Goal: Information Seeking & Learning: Learn about a topic

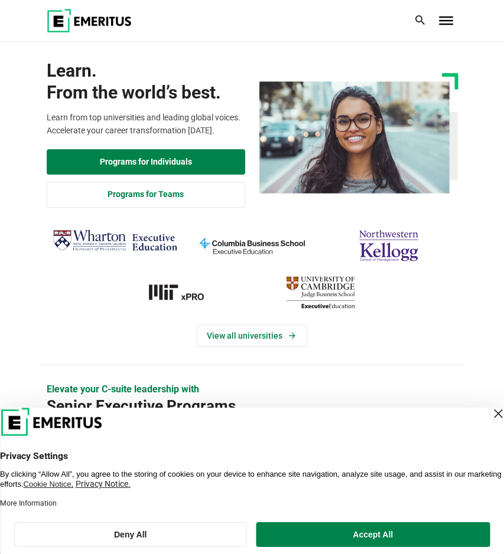
click at [446, 19] on span "Toggle Menu" at bounding box center [446, 21] width 14 height 8
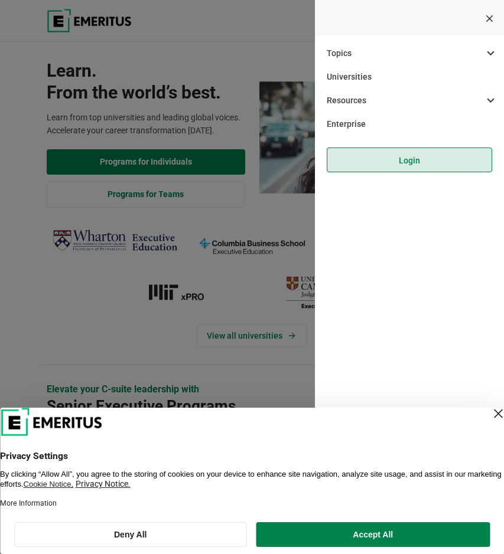
click at [407, 162] on link "Login" at bounding box center [409, 160] width 165 height 25
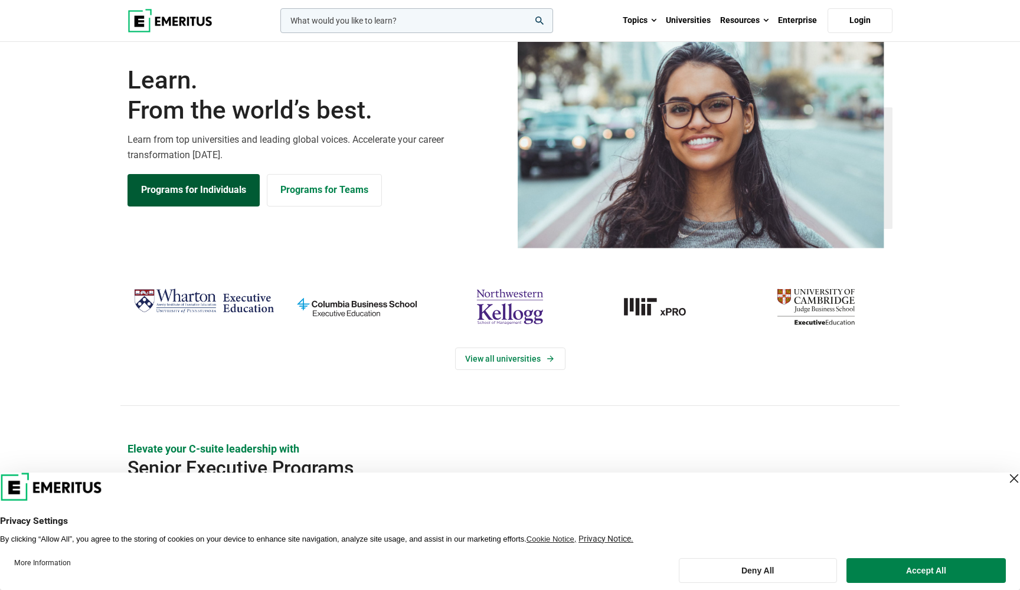
click at [201, 206] on link "Programs for Individuals" at bounding box center [194, 190] width 132 height 32
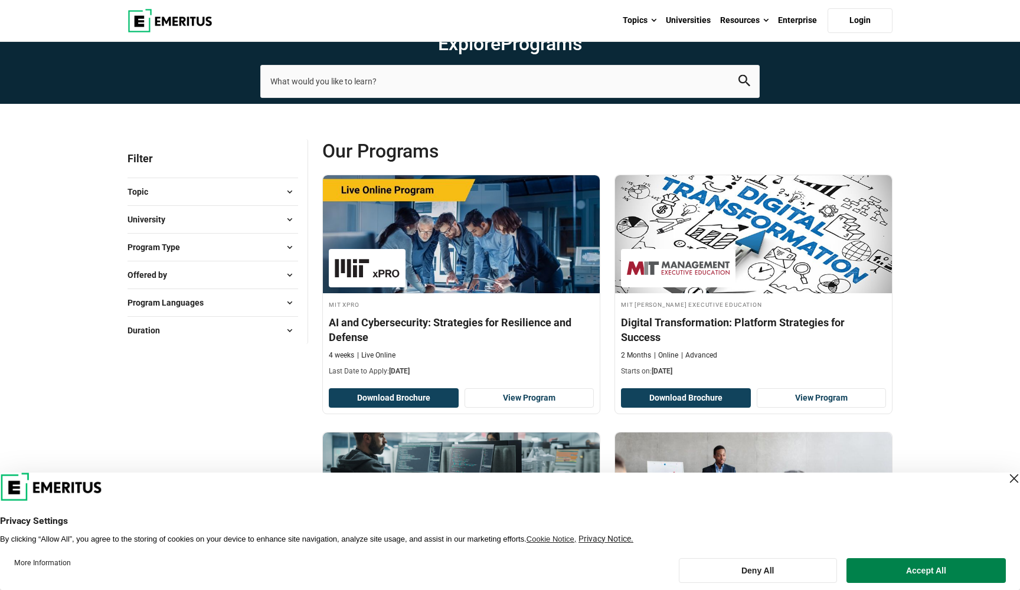
click at [181, 229] on button "University" at bounding box center [213, 220] width 171 height 18
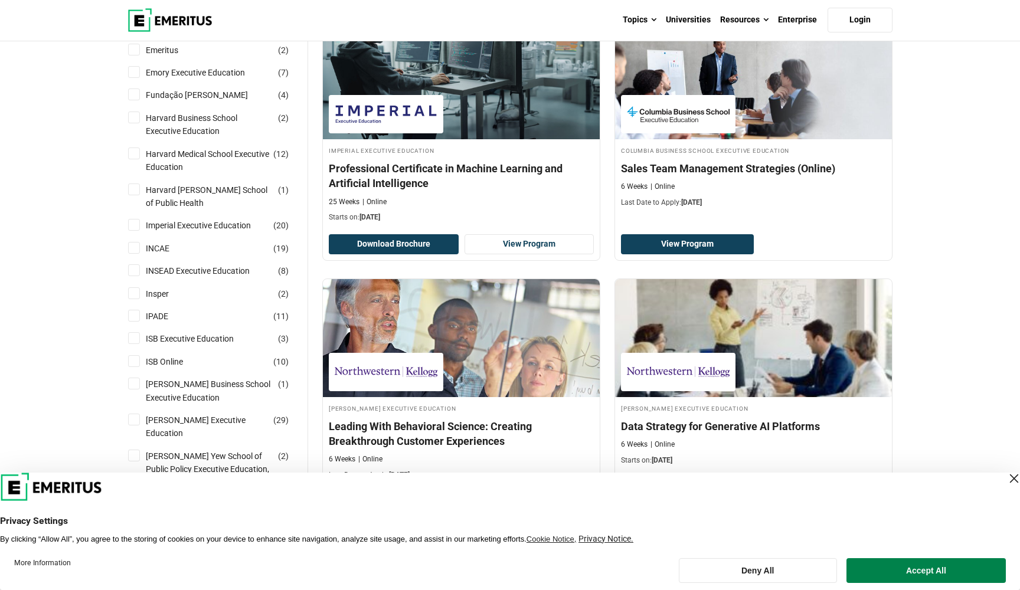
scroll to position [416, 0]
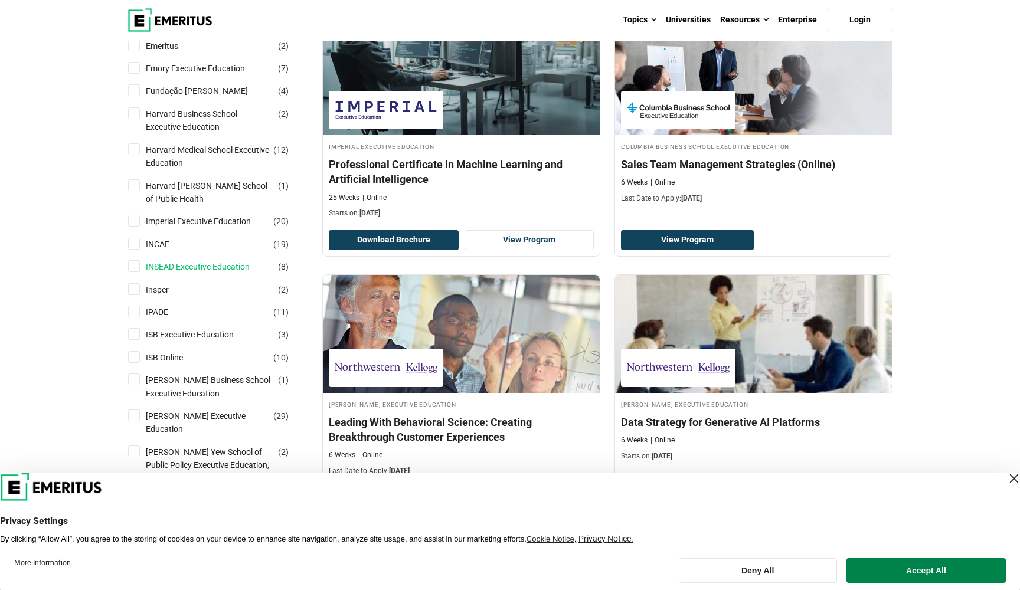
click at [158, 273] on link "INSEAD Executive Education" at bounding box center [210, 266] width 128 height 13
checkbox input "true"
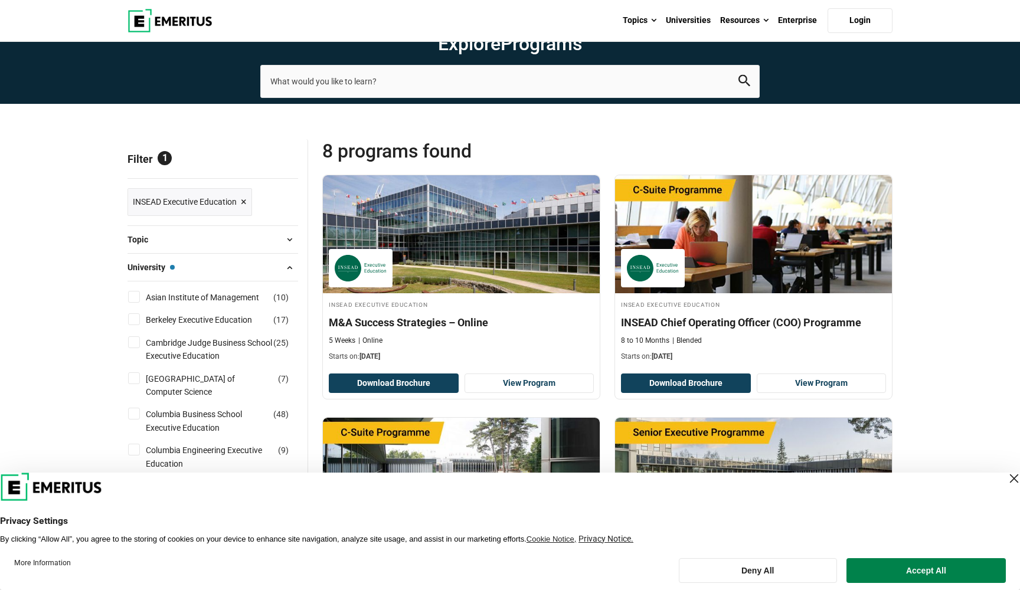
click at [1006, 482] on div "Close Layer" at bounding box center [1014, 479] width 17 height 17
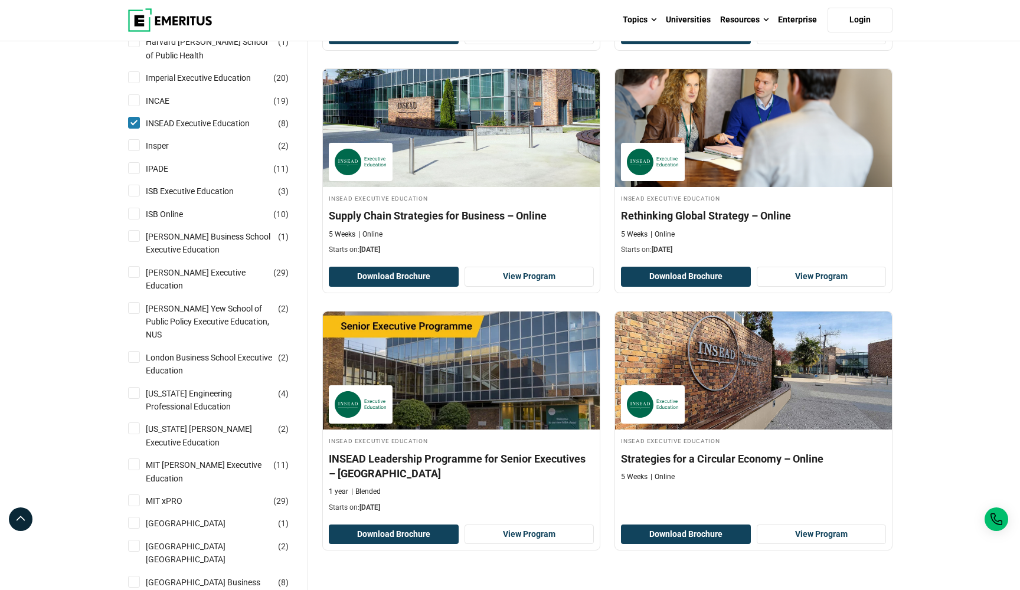
scroll to position [600, 0]
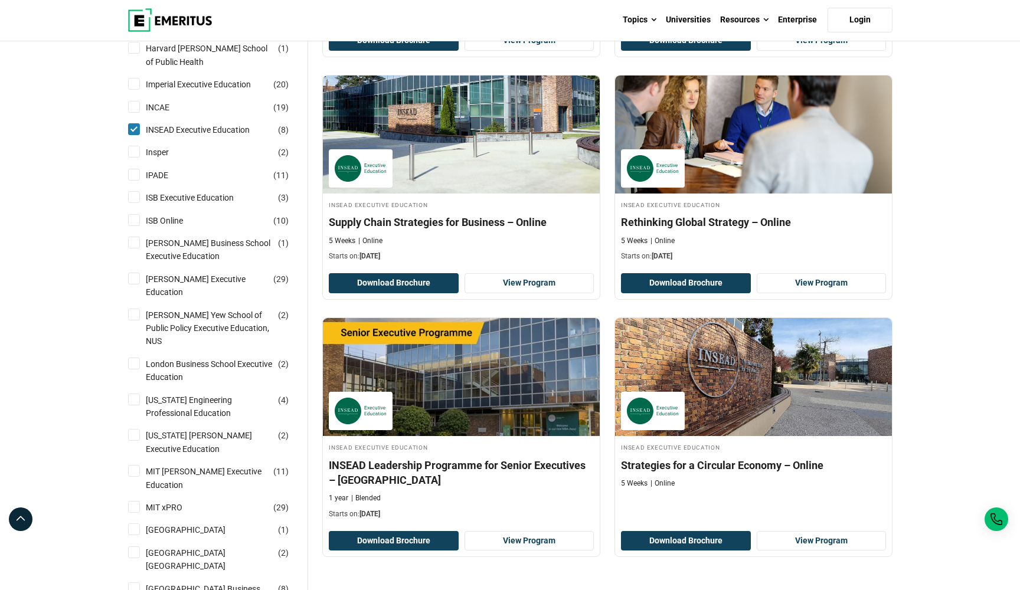
click at [133, 285] on input "Kellogg Executive Education ( 29 )" at bounding box center [134, 279] width 12 height 12
checkbox input "true"
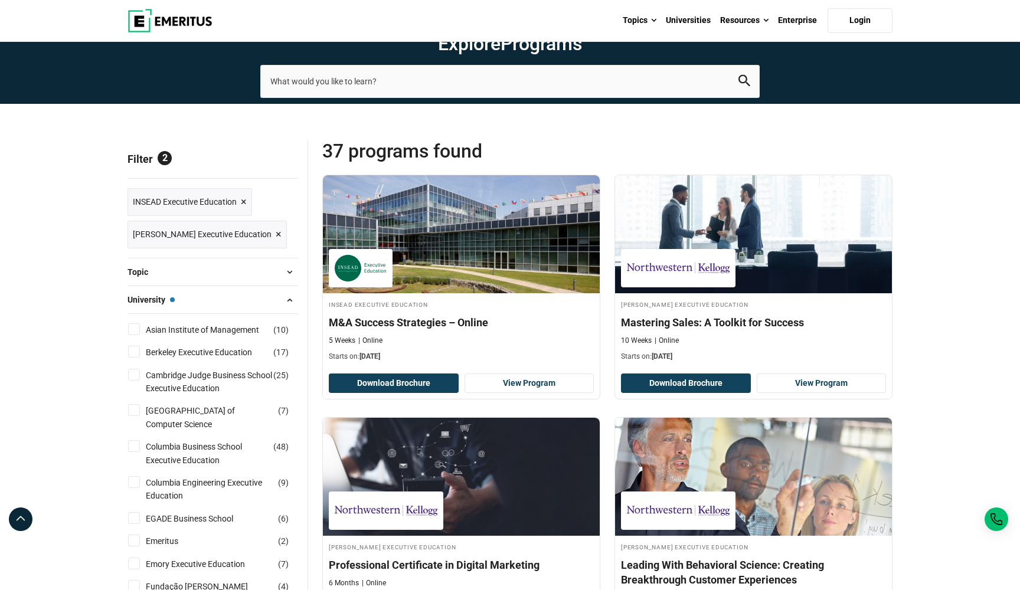
click at [245, 211] on span "×" at bounding box center [244, 202] width 6 height 17
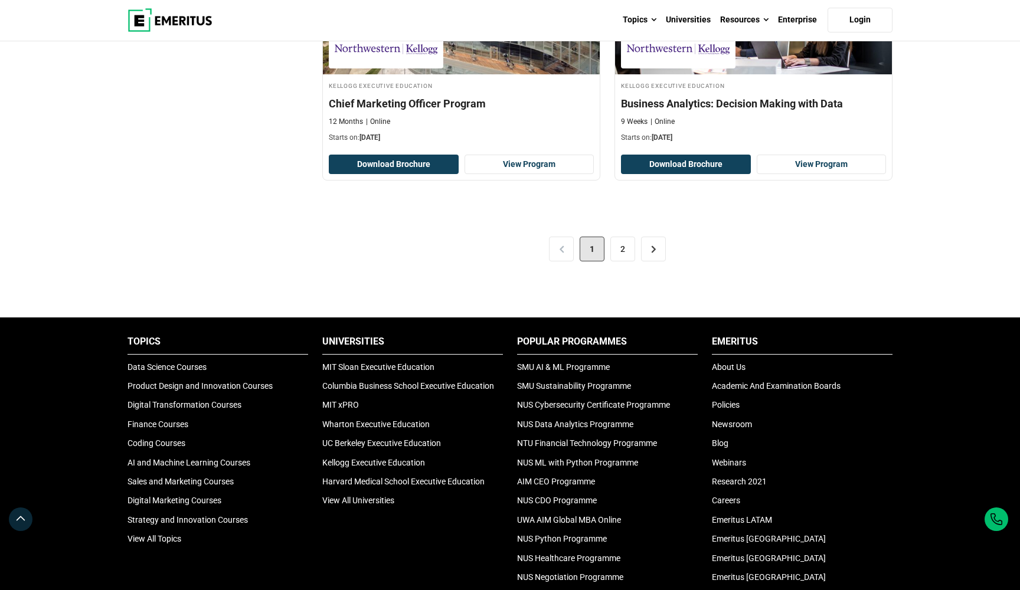
scroll to position [2494, 0]
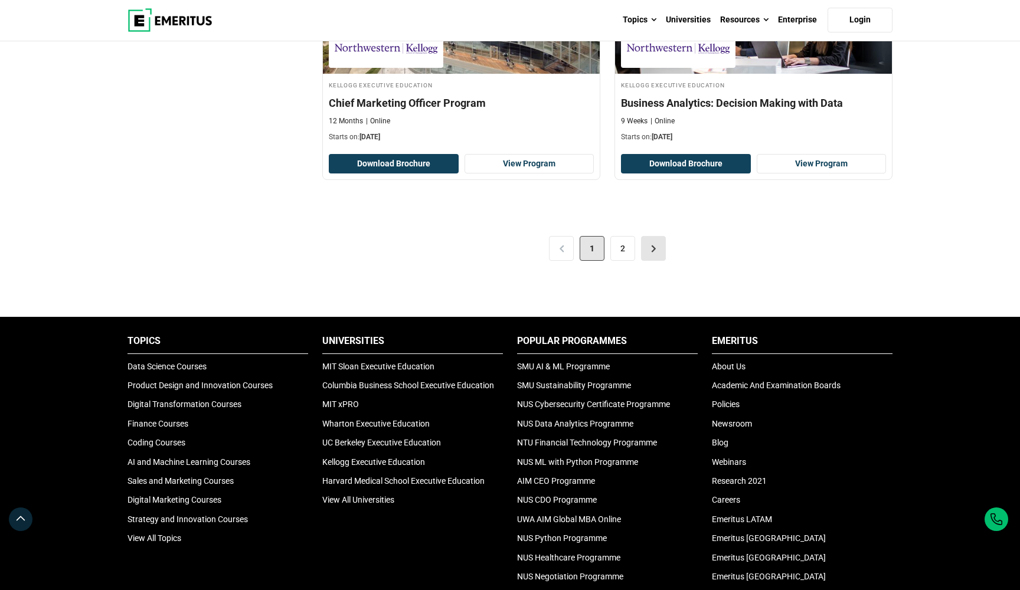
click at [655, 257] on link ">" at bounding box center [653, 248] width 25 height 25
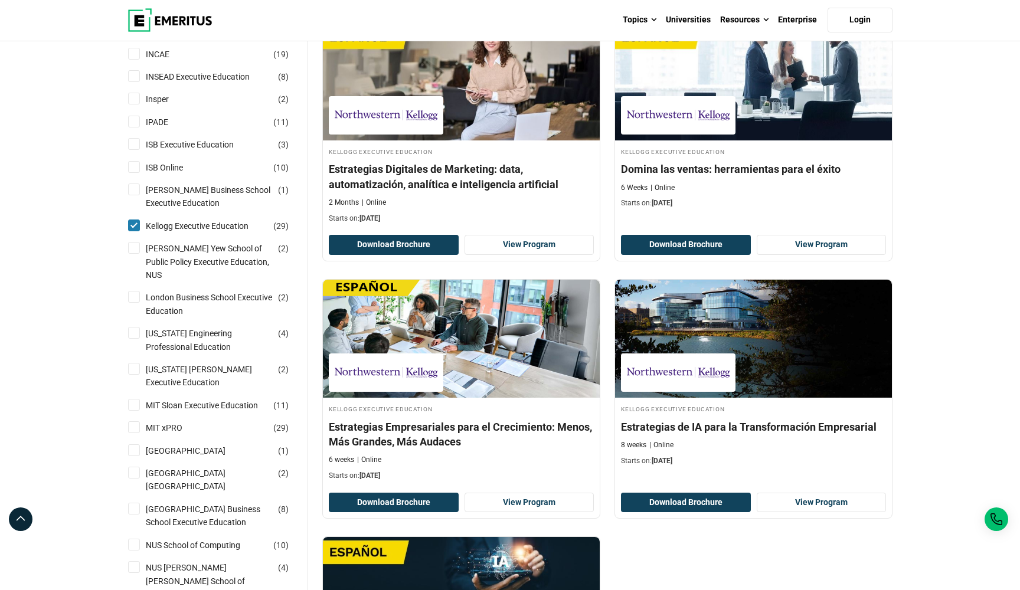
scroll to position [655, 0]
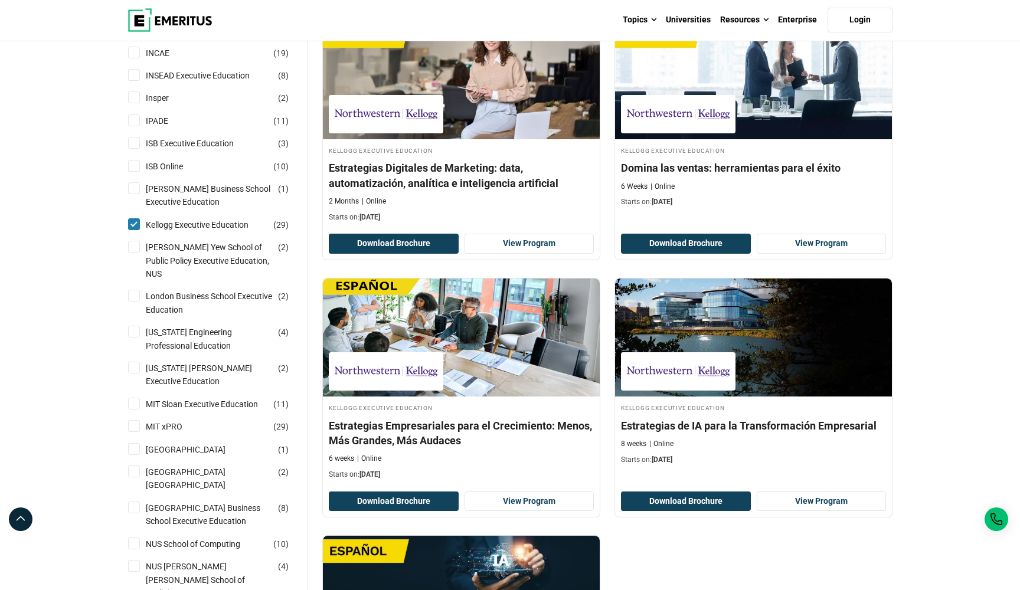
click at [135, 302] on input "London Business School Executive Education ( 2 )" at bounding box center [134, 296] width 12 height 12
checkbox input "true"
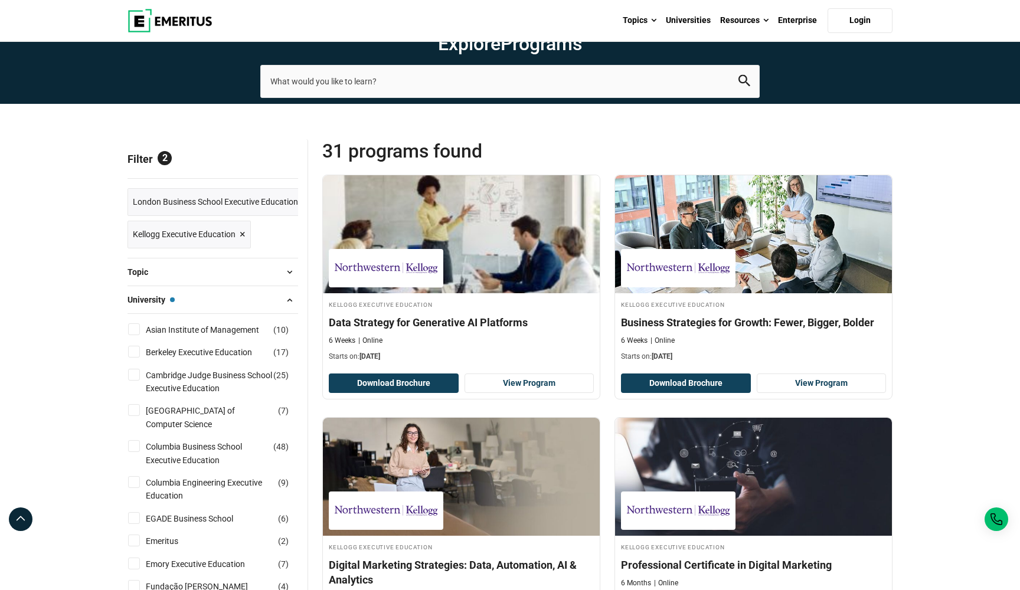
click at [241, 243] on span "×" at bounding box center [243, 234] width 6 height 17
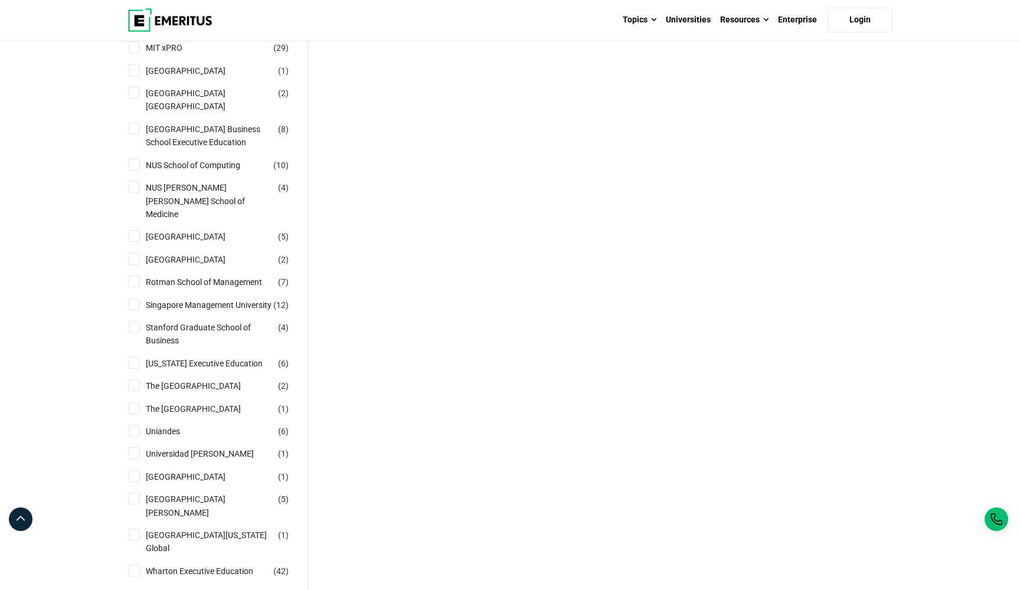
scroll to position [1043, 0]
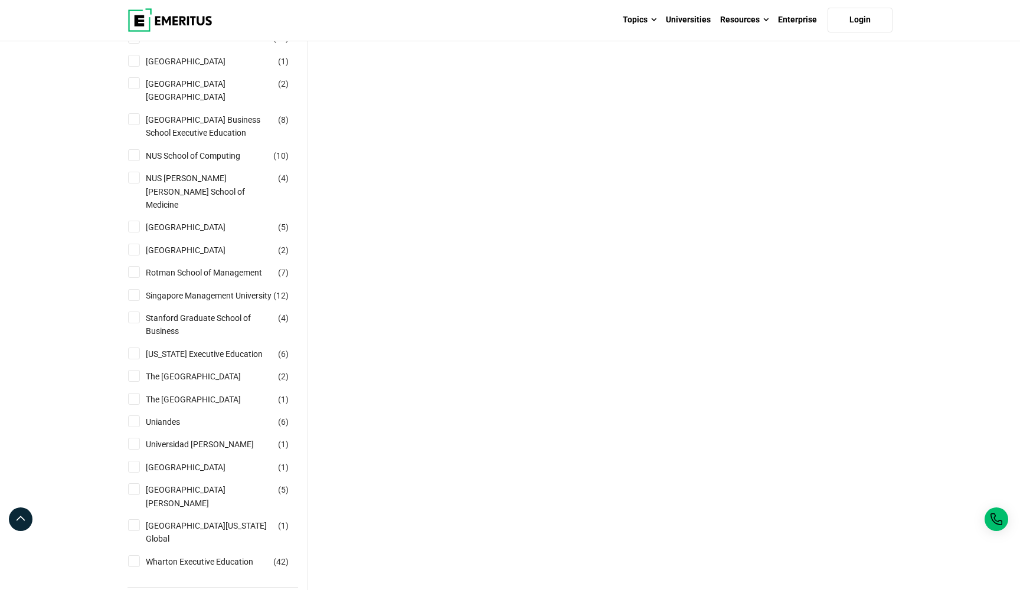
click at [130, 324] on input "Stanford Graduate School of Business ( 4 )" at bounding box center [134, 318] width 12 height 12
checkbox input "true"
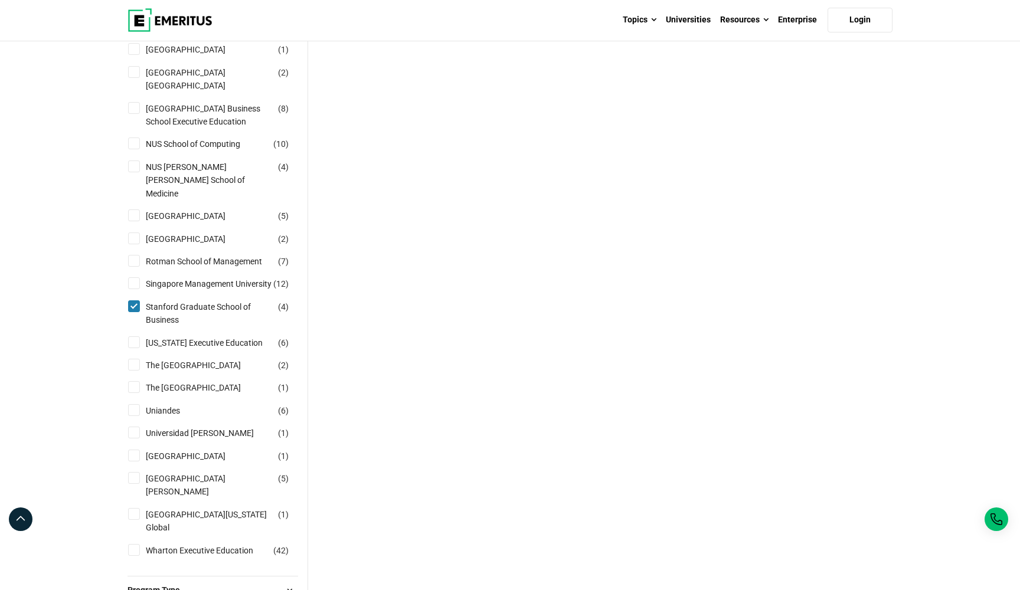
scroll to position [1088, 0]
click at [221, 349] on link "[US_STATE] Executive Education" at bounding box center [216, 342] width 141 height 13
checkbox input "true"
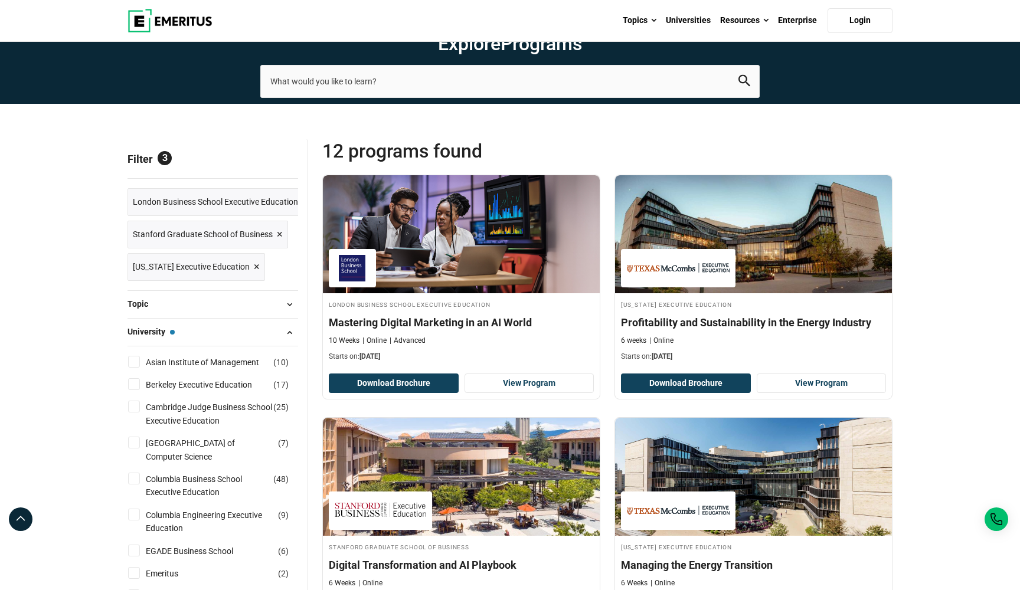
click at [279, 243] on span "×" at bounding box center [280, 234] width 6 height 17
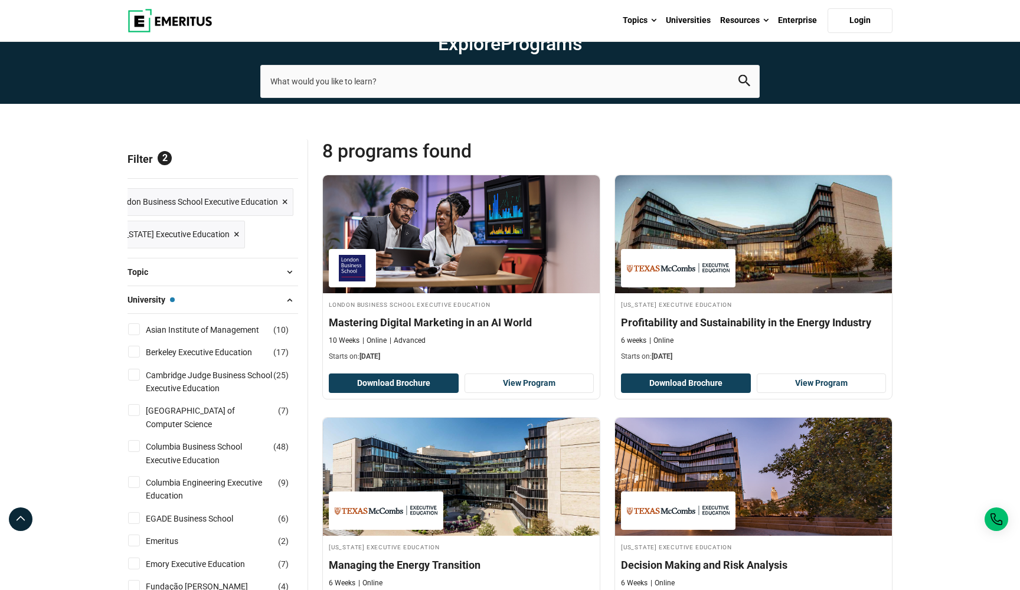
scroll to position [0, 21]
click at [285, 211] on span "×" at bounding box center [285, 202] width 6 height 17
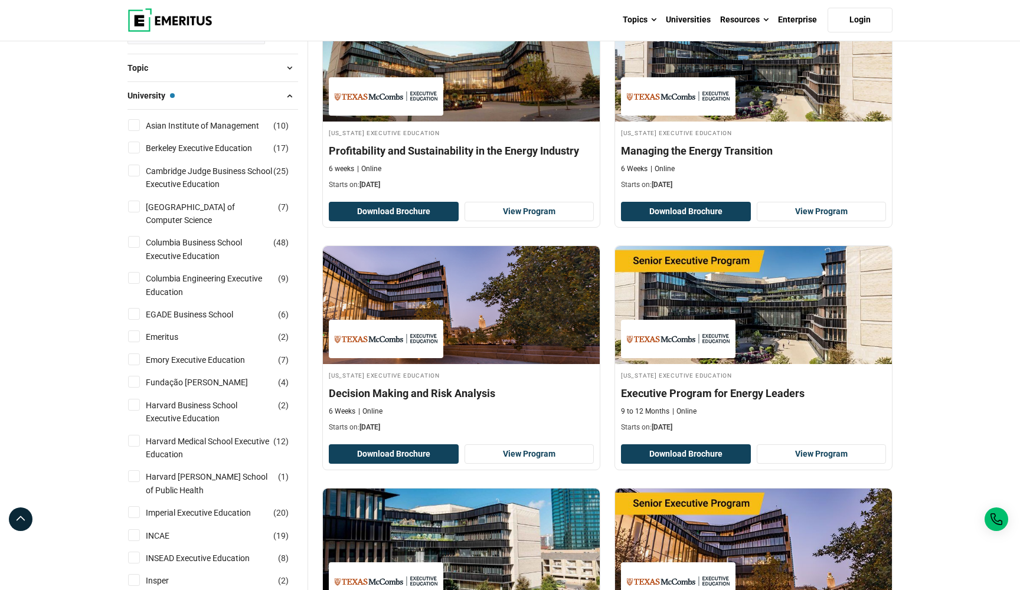
scroll to position [177, 0]
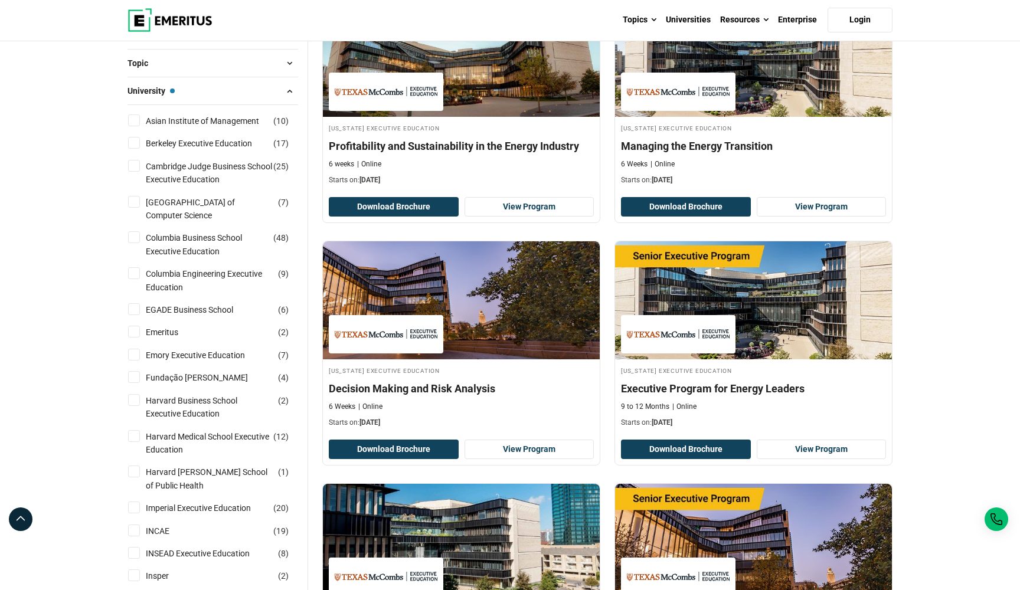
click at [133, 149] on input "Berkeley Executive Education ( 17 )" at bounding box center [134, 143] width 12 height 12
checkbox input "true"
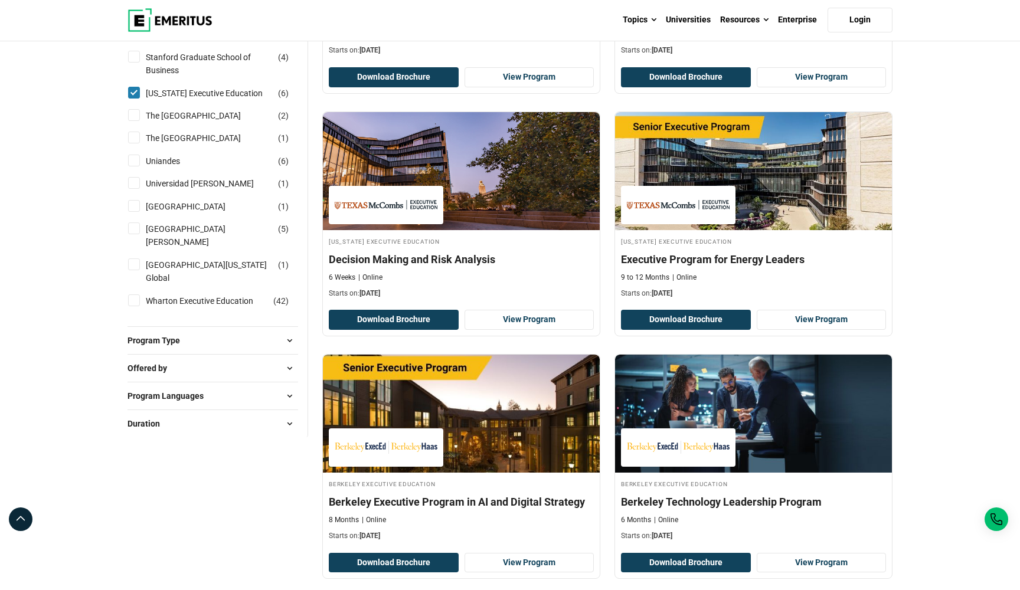
scroll to position [1356, 0]
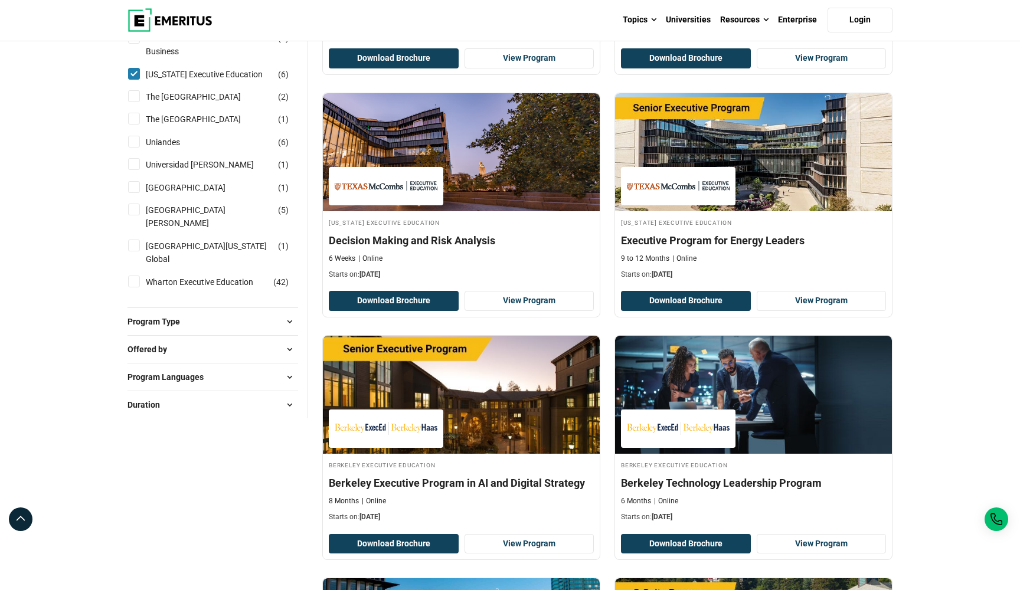
click at [178, 384] on span "Program Languages" at bounding box center [171, 377] width 86 height 13
click at [146, 414] on link "English" at bounding box center [171, 407] width 50 height 13
checkbox input "true"
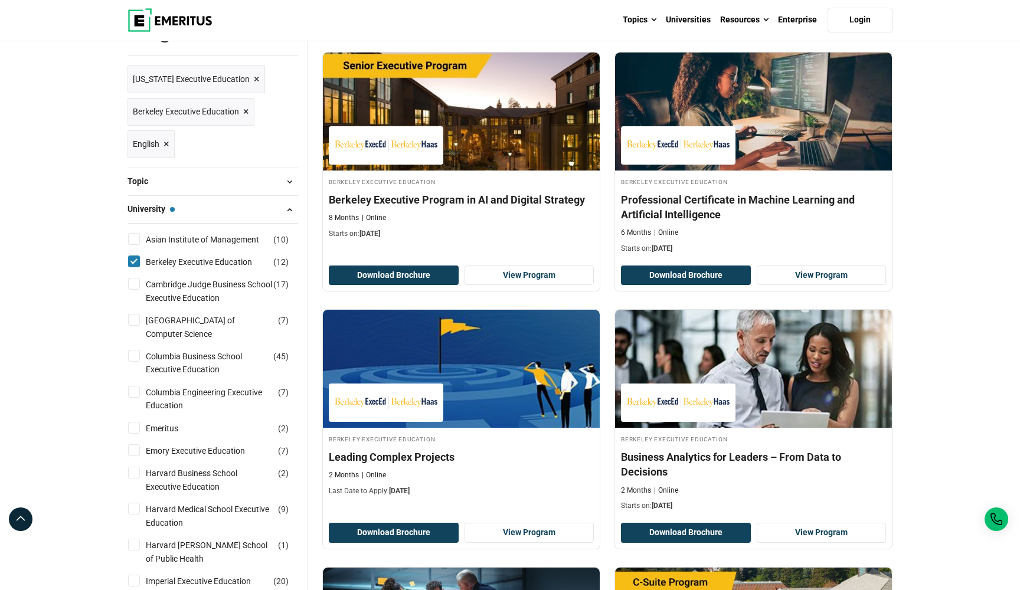
scroll to position [95, 0]
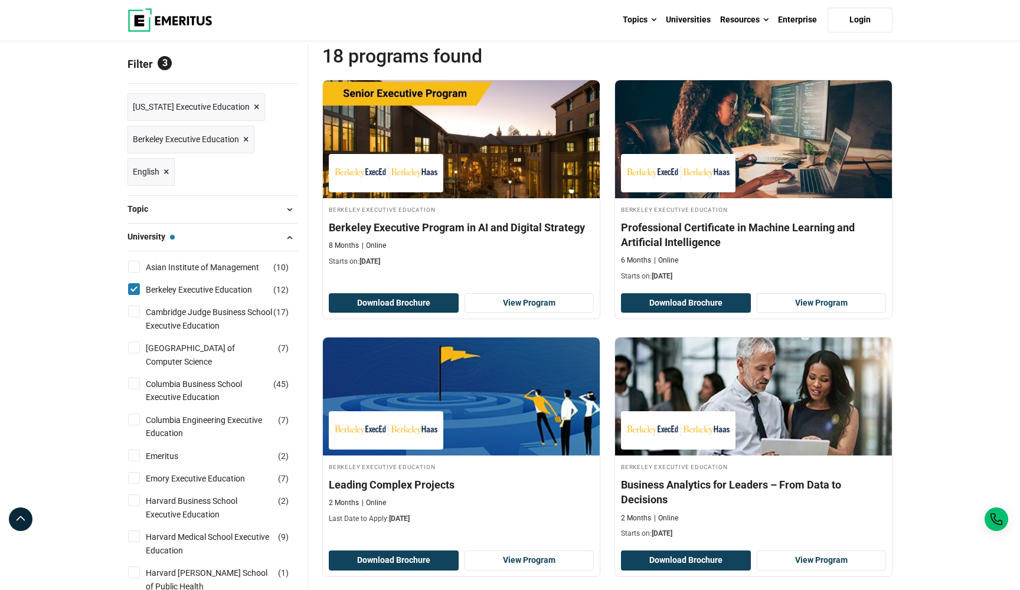
click at [254, 116] on span "×" at bounding box center [257, 107] width 6 height 17
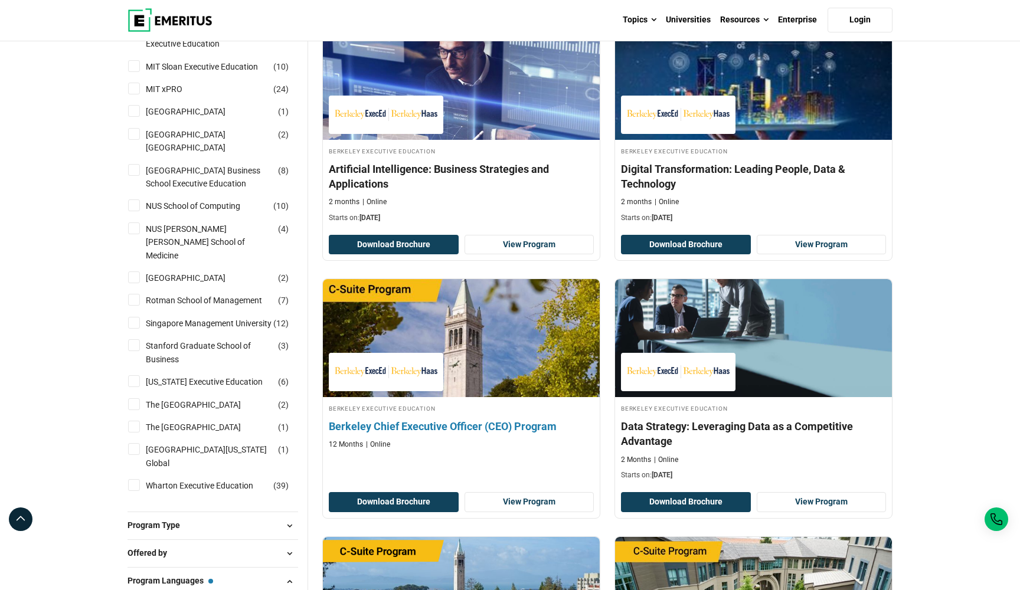
scroll to position [911, 0]
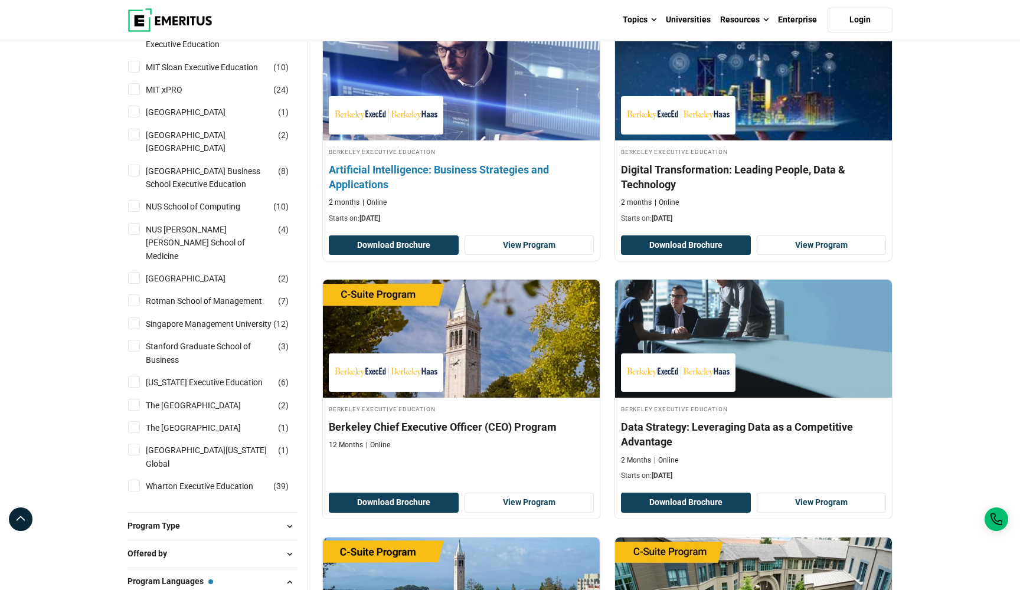
click at [508, 224] on p "Starts on: September 4, 2025" at bounding box center [461, 219] width 265 height 10
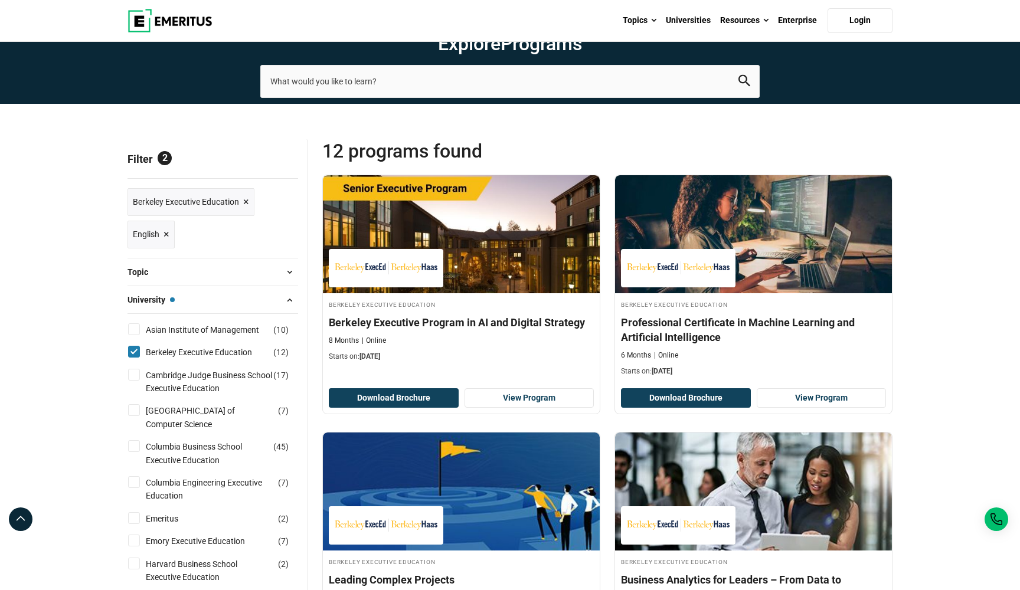
scroll to position [0, 0]
click at [443, 98] on input "search-page" at bounding box center [510, 81] width 500 height 33
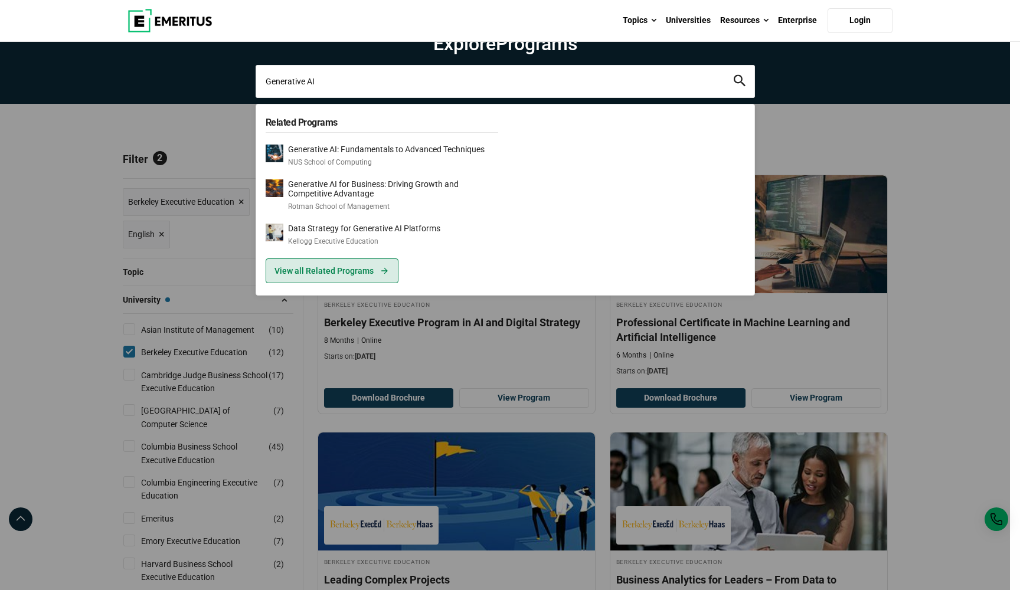
type input "Generative AI"
click at [320, 283] on link "View all Related Programs" at bounding box center [332, 271] width 133 height 25
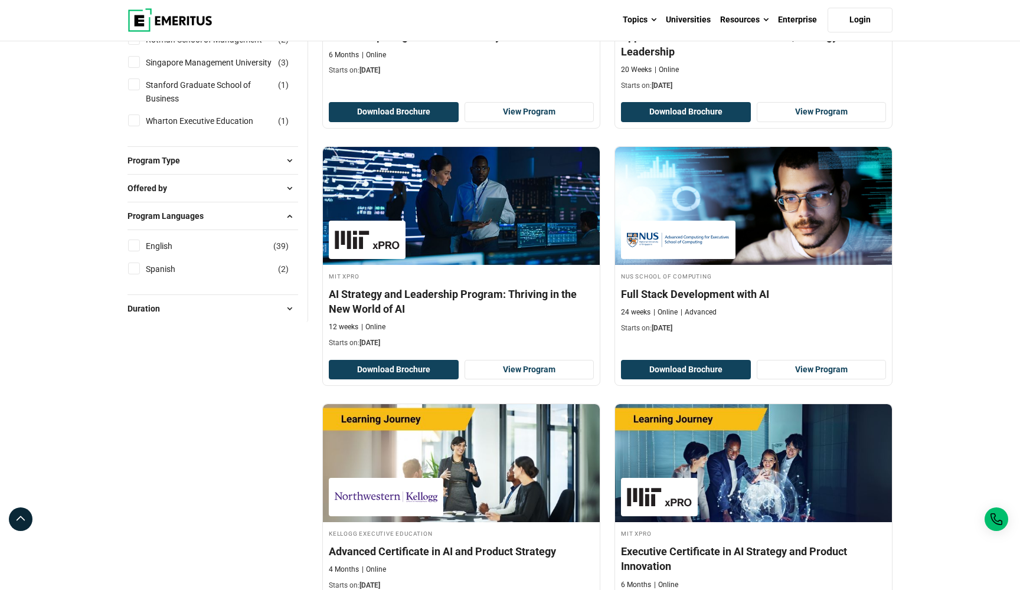
scroll to position [780, 0]
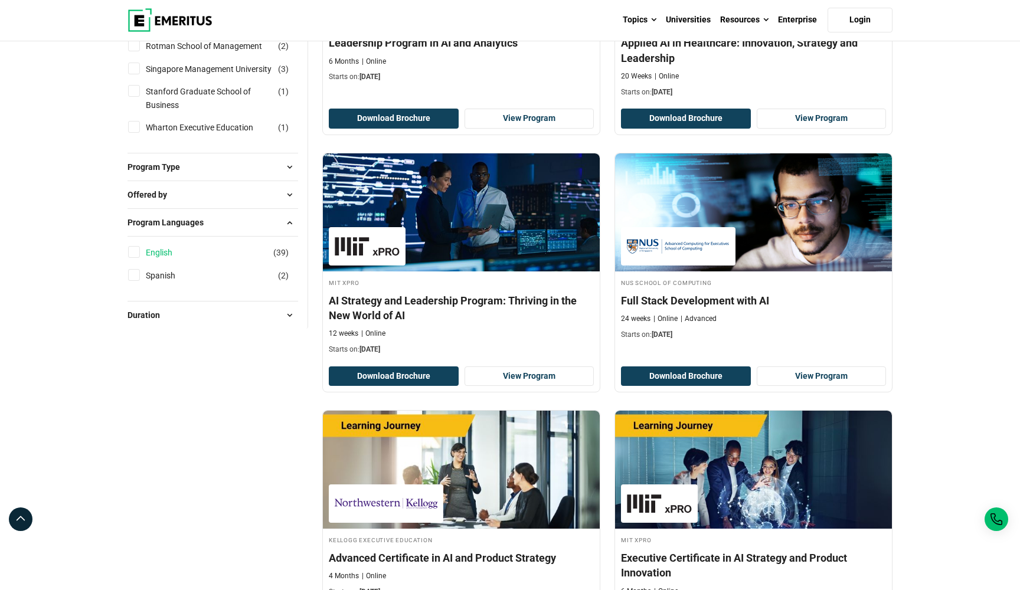
click at [151, 259] on link "English" at bounding box center [171, 252] width 50 height 13
checkbox input "true"
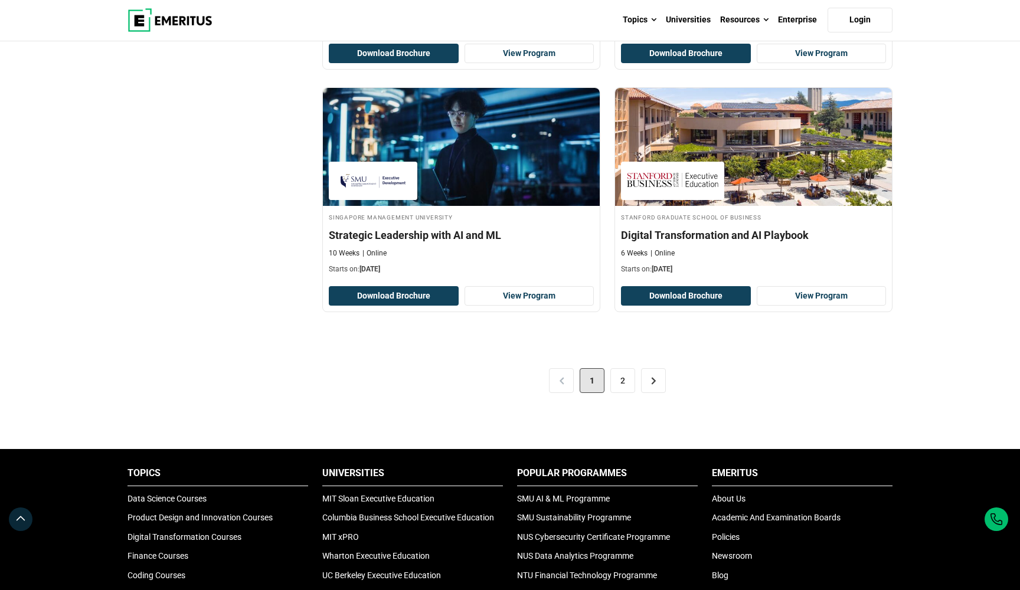
scroll to position [2387, 0]
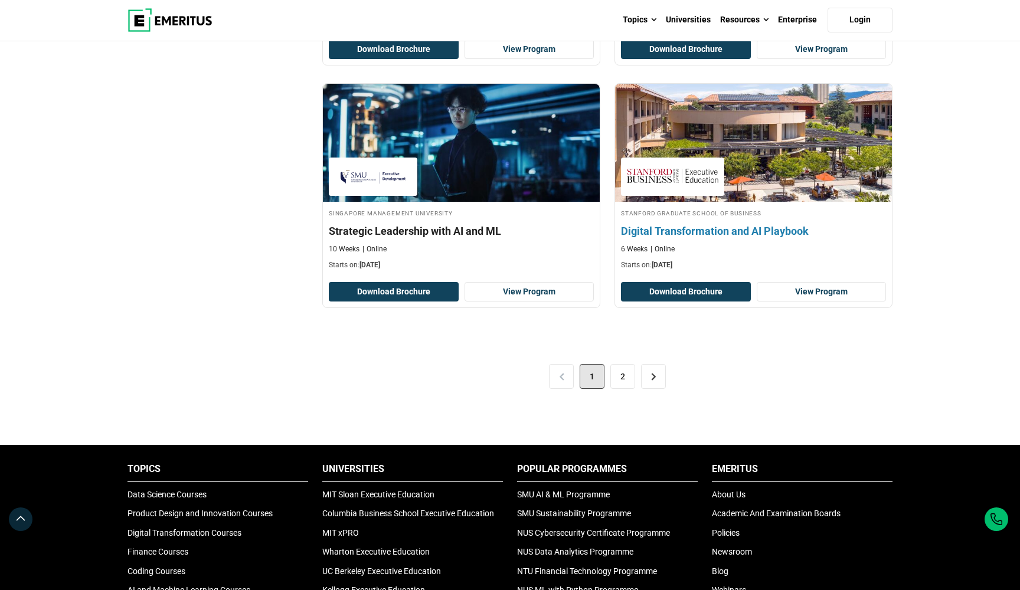
click at [686, 218] on h4 "Stanford Graduate School of Business" at bounding box center [753, 213] width 265 height 10
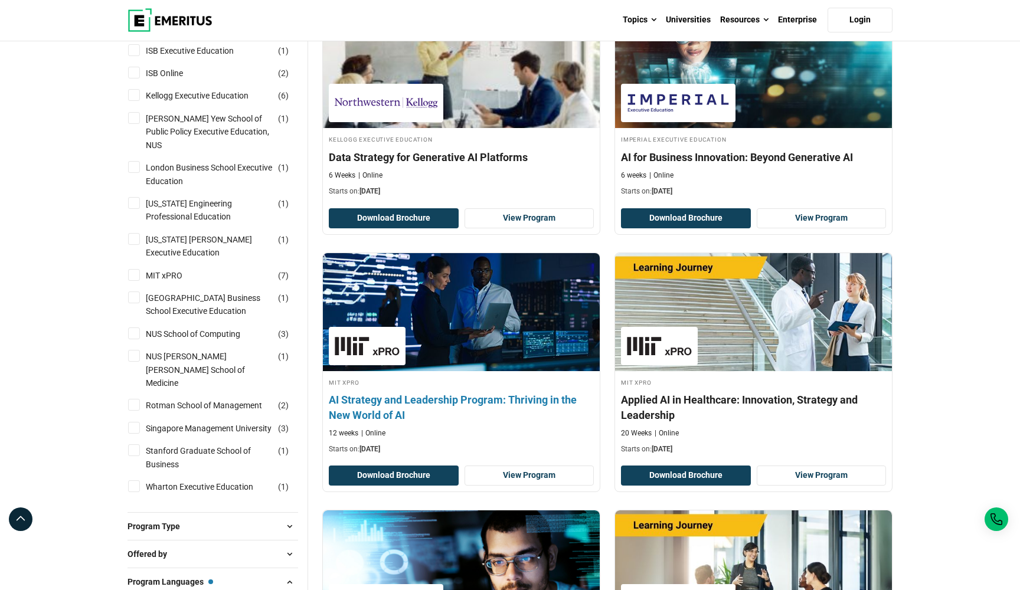
scroll to position [439, 0]
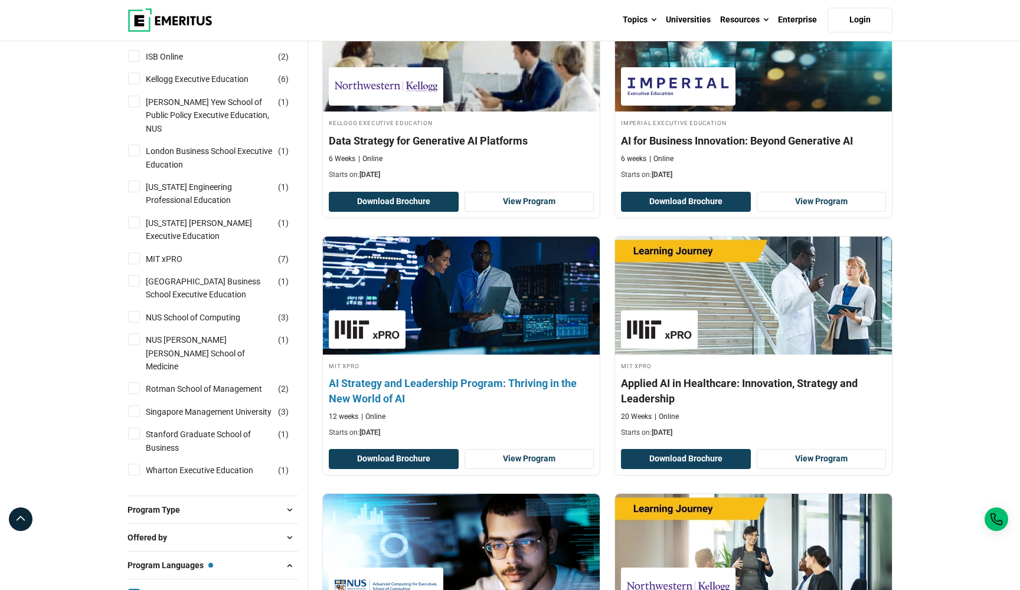
click at [400, 406] on h4 "AI Strategy and Leadership Program: Thriving in the New World of AI" at bounding box center [461, 391] width 265 height 30
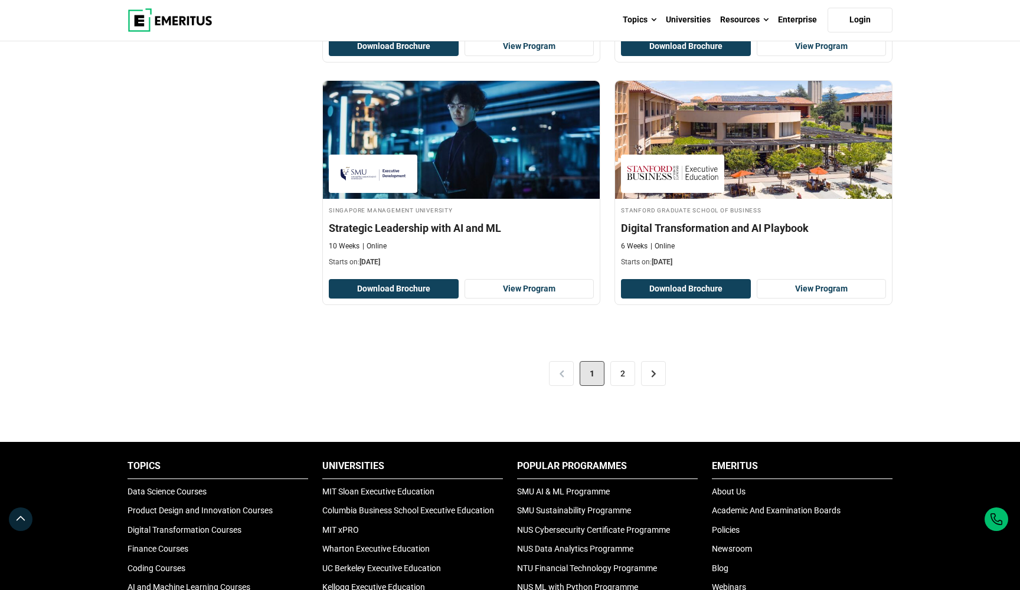
scroll to position [2392, 0]
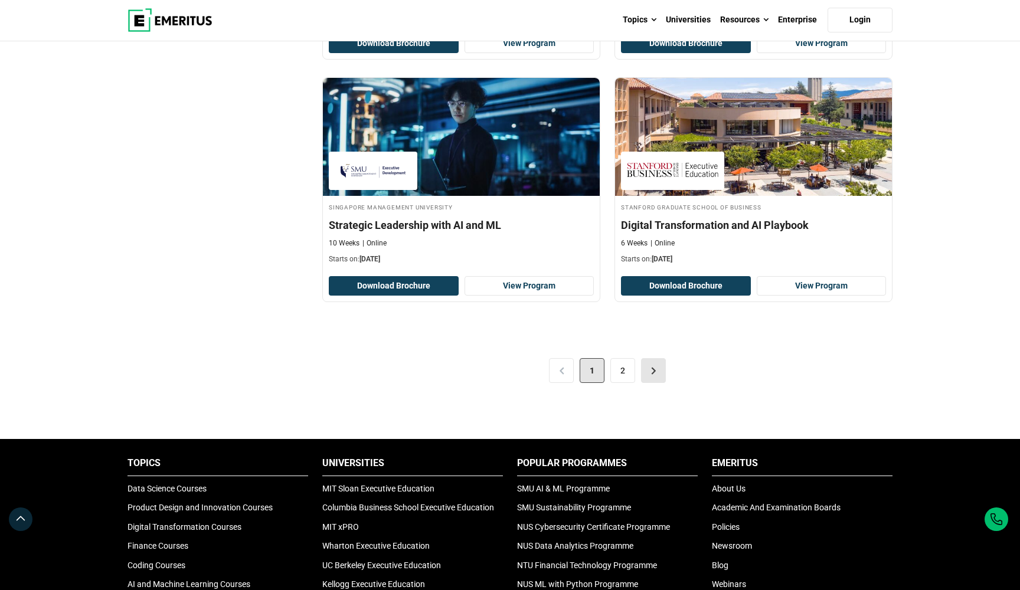
click at [652, 383] on link ">" at bounding box center [653, 370] width 25 height 25
